Goal: Task Accomplishment & Management: Use online tool/utility

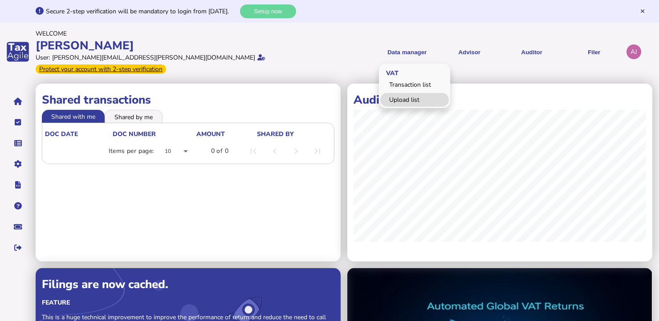
click at [411, 93] on link "Upload list" at bounding box center [414, 100] width 69 height 14
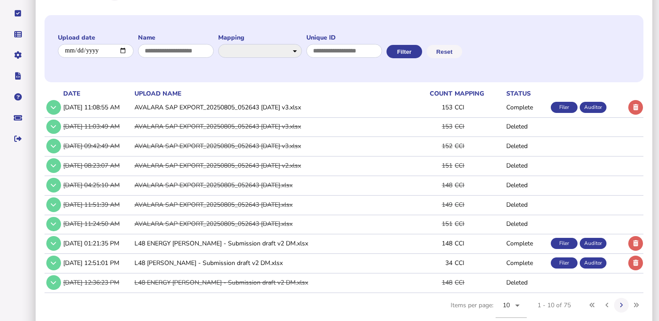
scroll to position [114, 0]
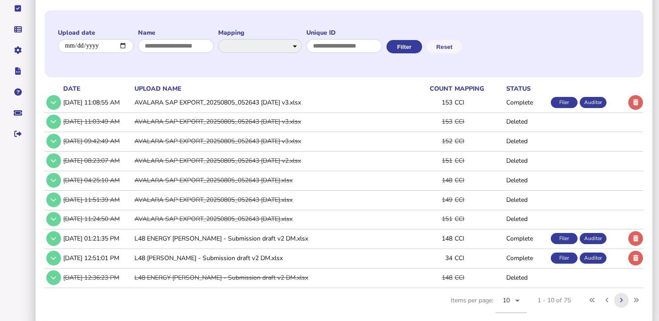
click at [623, 298] on icon at bounding box center [620, 301] width 3 height 6
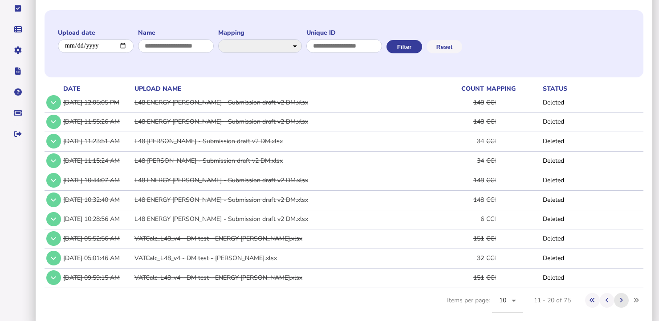
click at [623, 298] on icon at bounding box center [620, 301] width 3 height 6
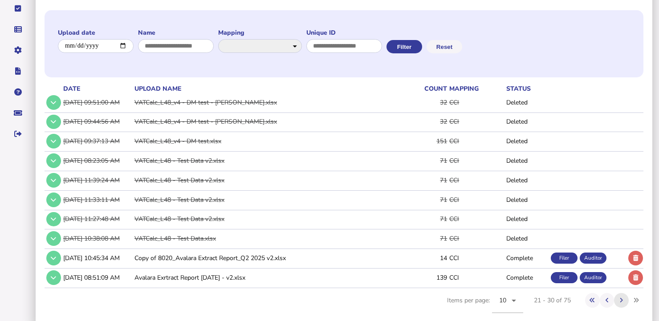
click at [622, 298] on icon at bounding box center [620, 301] width 3 height 6
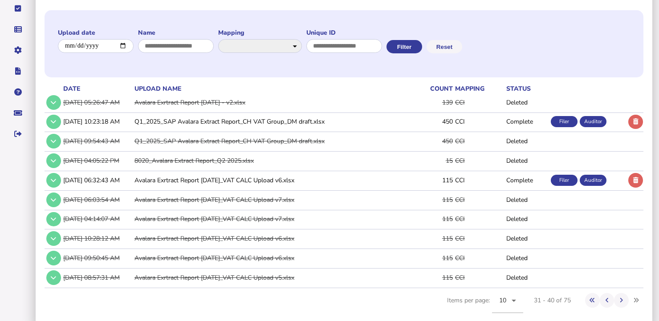
click at [305, 113] on td "Q1_2025_SAP Avalara Extract Report_CH VAT Group_DM draft.xlsx" at bounding box center [273, 122] width 280 height 18
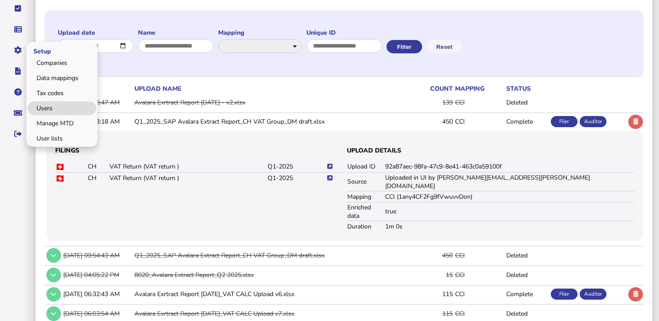
scroll to position [0, 0]
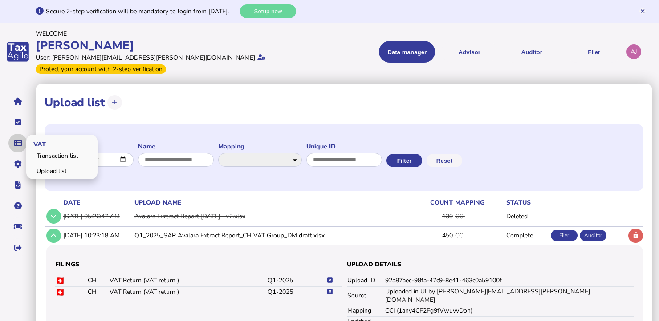
click at [22, 134] on button "navigate application pages" at bounding box center [17, 143] width 19 height 19
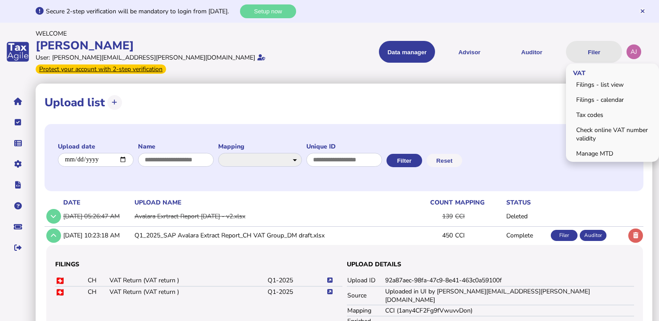
click at [586, 49] on button "Filer" at bounding box center [594, 52] width 56 height 22
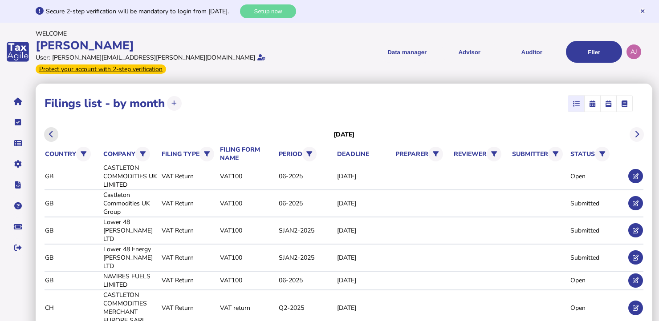
click at [50, 134] on icon at bounding box center [51, 134] width 4 height 0
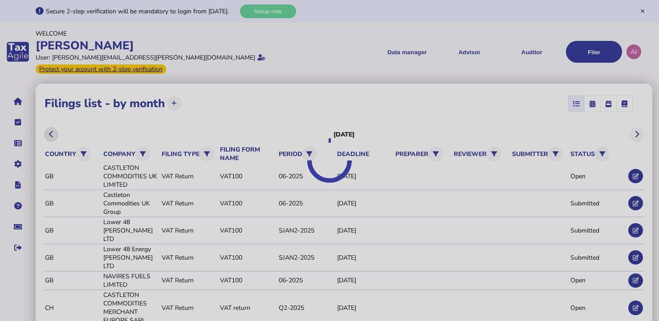
click at [50, 125] on div at bounding box center [329, 160] width 659 height 321
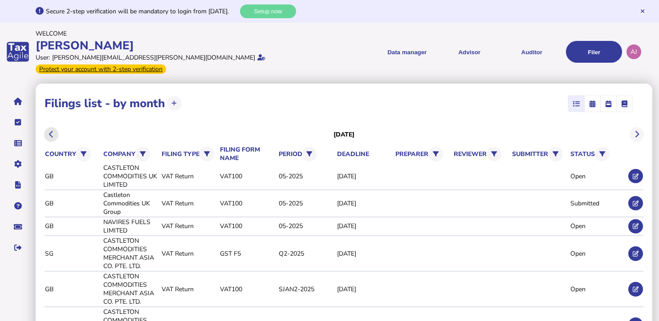
click at [50, 134] on icon at bounding box center [51, 134] width 4 height 0
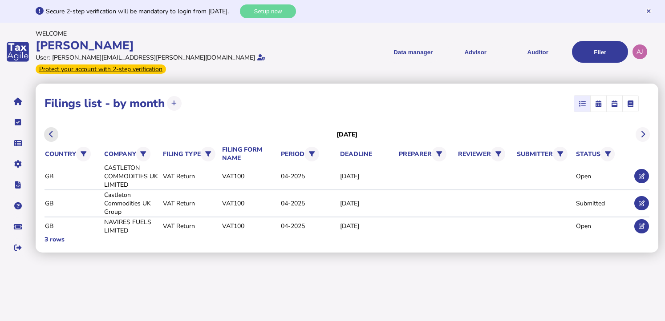
click at [50, 134] on icon at bounding box center [51, 134] width 4 height 0
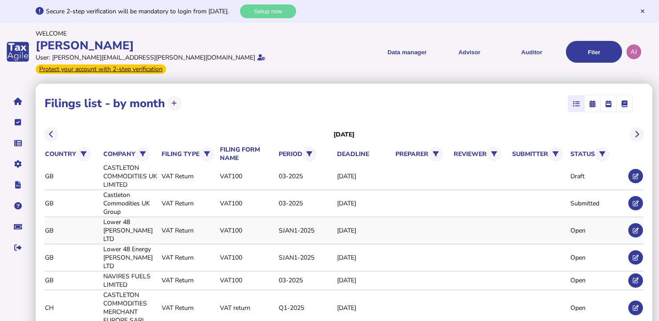
scroll to position [14, 0]
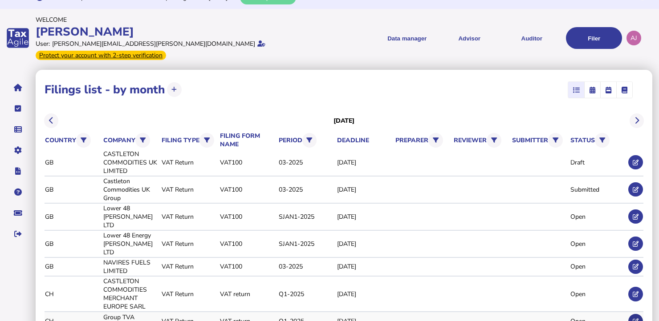
click at [633, 319] on icon at bounding box center [635, 322] width 6 height 6
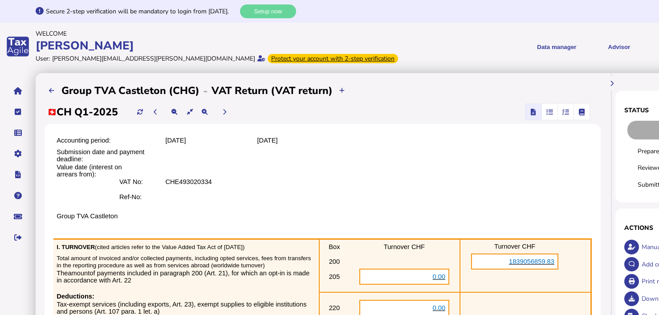
click at [550, 117] on span "button" at bounding box center [549, 112] width 15 height 16
click at [549, 112] on icon "button" at bounding box center [549, 112] width 7 height 0
click at [567, 112] on icon "button" at bounding box center [565, 112] width 7 height 0
click at [555, 111] on span "button" at bounding box center [549, 112] width 15 height 16
click at [583, 112] on icon "button" at bounding box center [582, 112] width 6 height 0
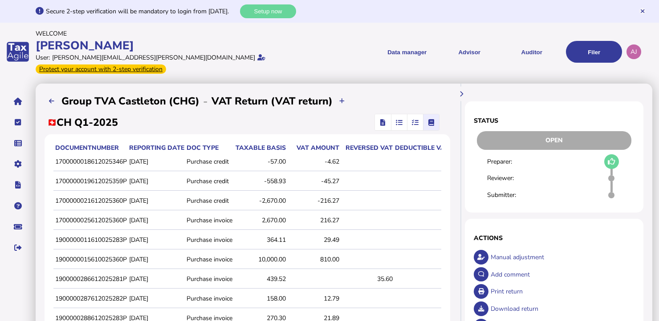
click at [413, 122] on icon "button" at bounding box center [415, 122] width 7 height 0
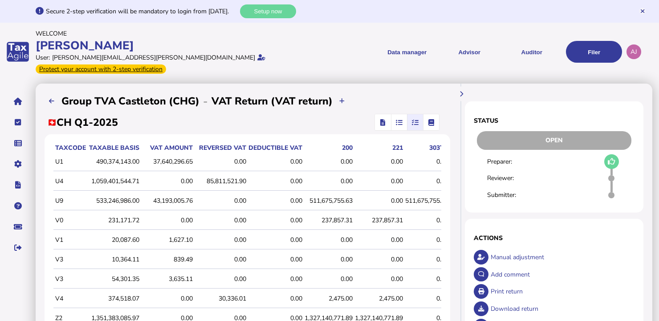
click at [398, 122] on icon "button" at bounding box center [399, 122] width 7 height 0
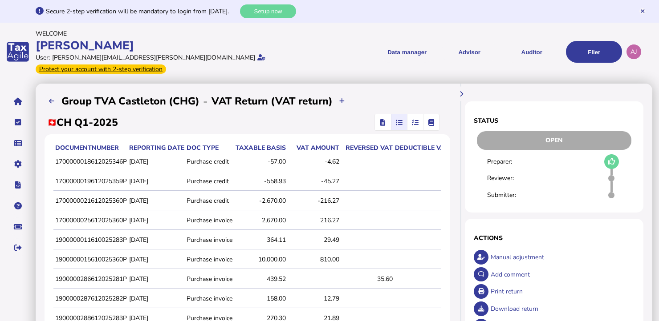
click at [417, 122] on icon "button" at bounding box center [415, 122] width 7 height 0
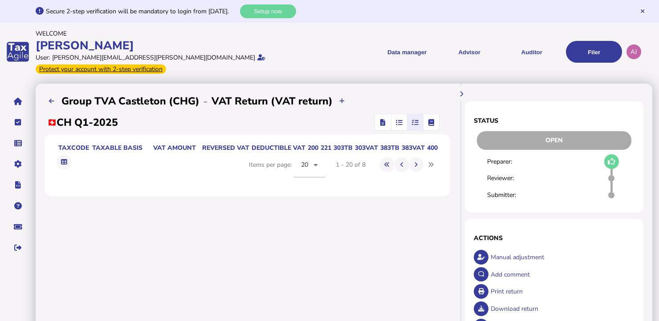
click at [396, 122] on icon "button" at bounding box center [399, 122] width 7 height 0
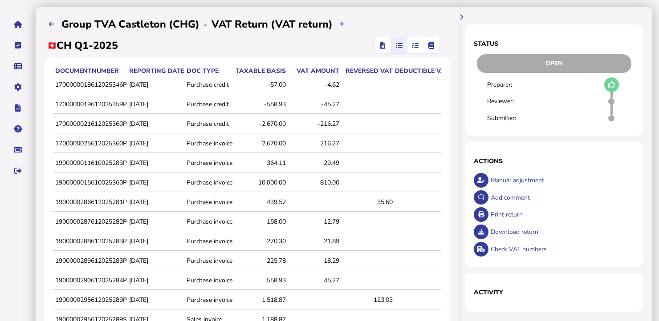
scroll to position [280, 0]
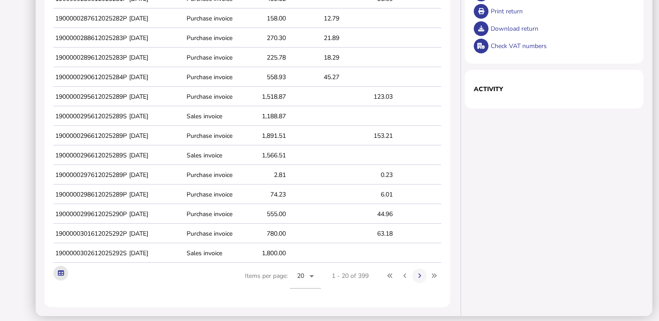
click at [61, 272] on icon at bounding box center [61, 274] width 6 height 6
